Goal: Task Accomplishment & Management: Use online tool/utility

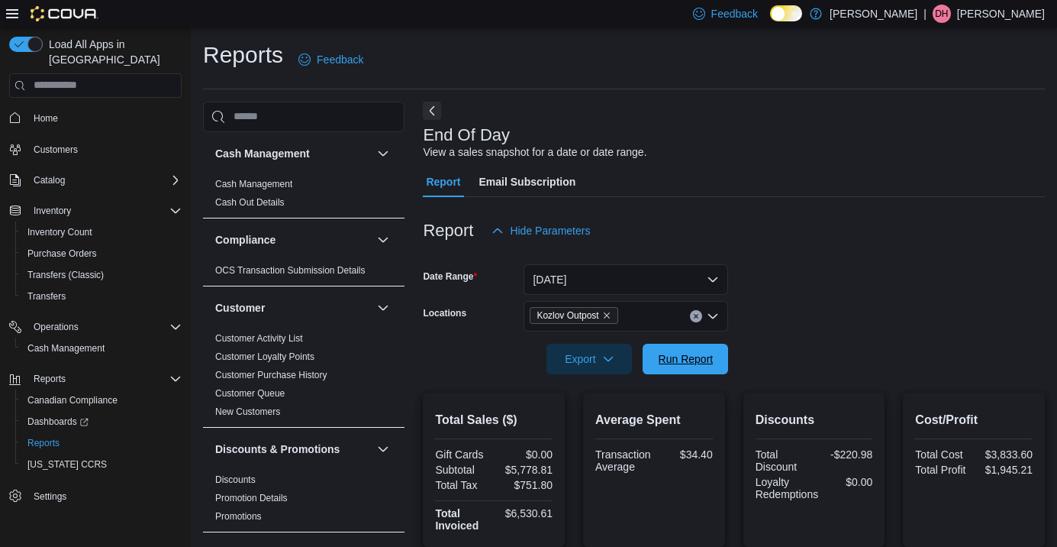
click at [703, 347] on span "Run Report" at bounding box center [685, 359] width 67 height 31
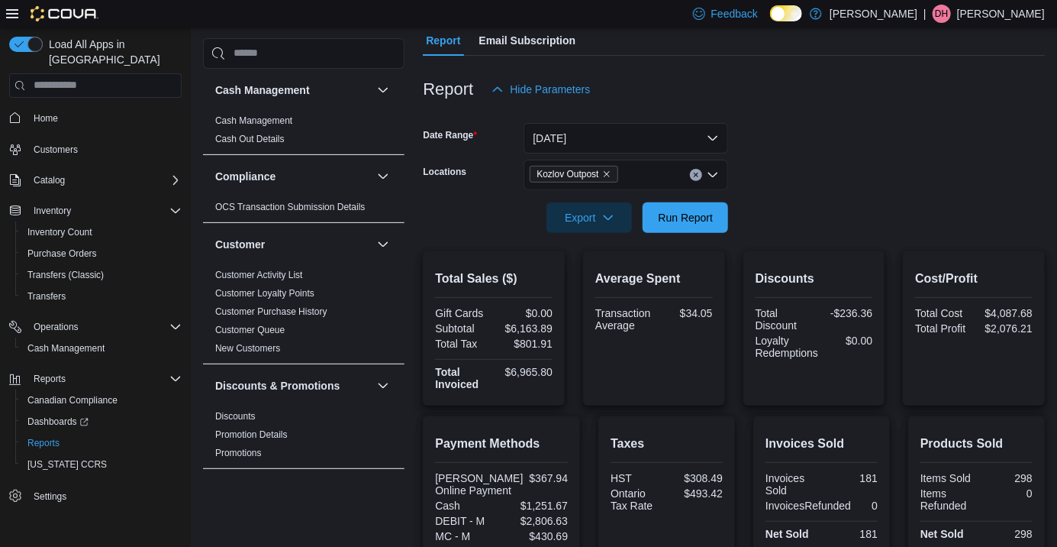
scroll to position [149, 0]
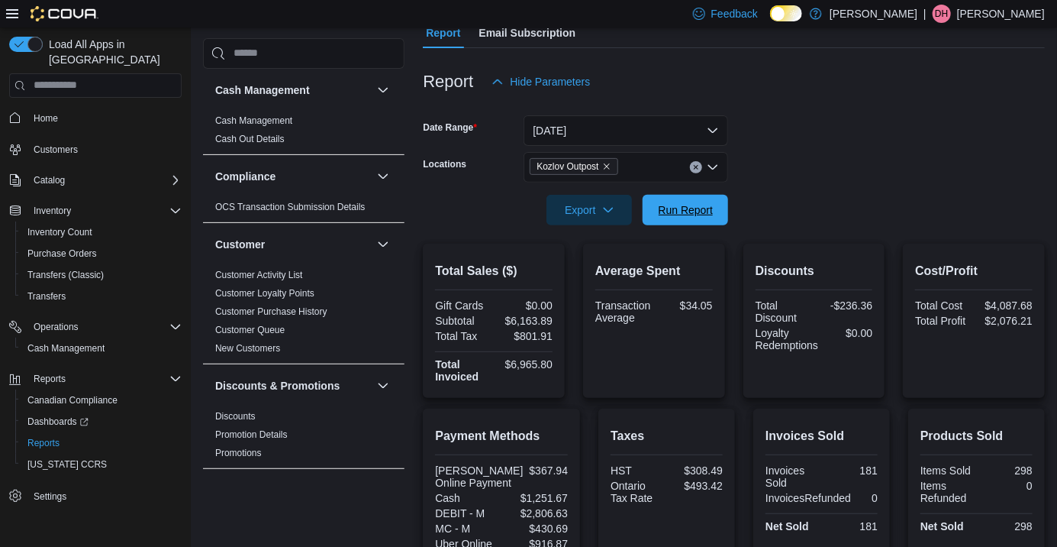
click at [692, 201] on span "Run Report" at bounding box center [685, 210] width 67 height 31
click at [583, 211] on span "Export" at bounding box center [589, 210] width 67 height 31
click at [575, 279] on span "Export to Pdf" at bounding box center [592, 275] width 69 height 12
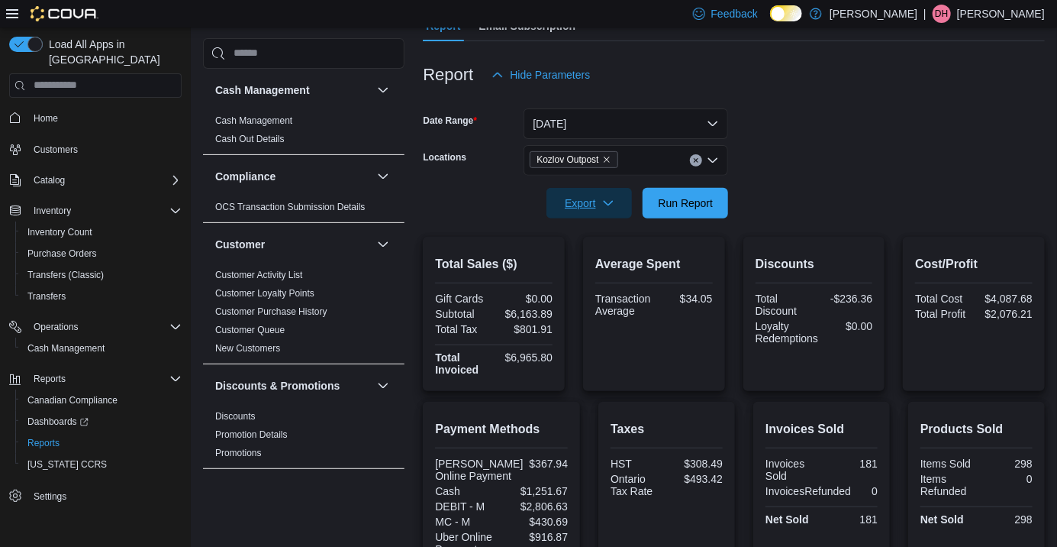
scroll to position [168, 0]
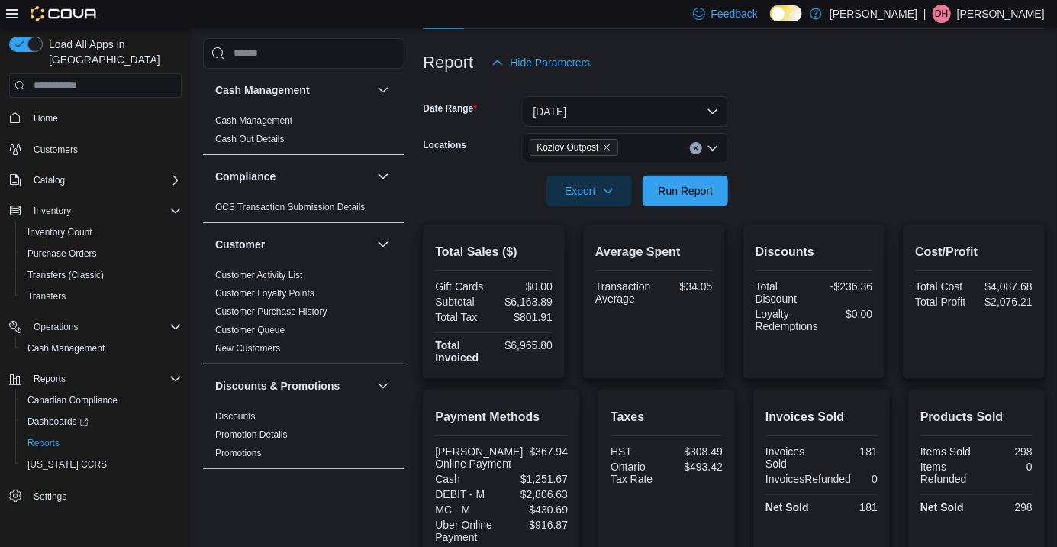
click at [692, 194] on span "Run Report" at bounding box center [686, 190] width 55 height 15
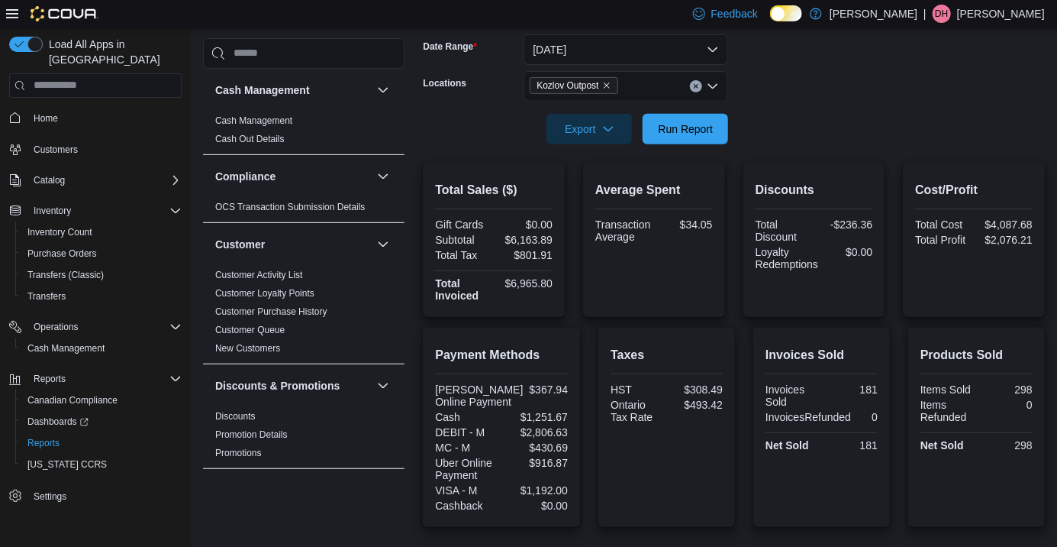
scroll to position [0, 0]
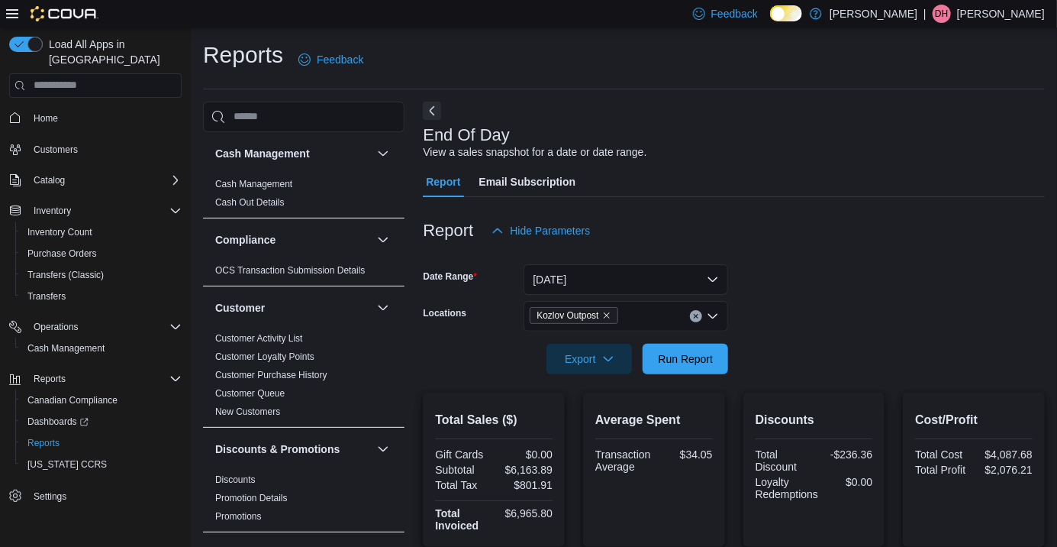
click at [727, 374] on div "Export Run Report" at bounding box center [575, 359] width 305 height 31
click at [699, 354] on span "Run Report" at bounding box center [685, 359] width 67 height 31
